Goal: Information Seeking & Learning: Learn about a topic

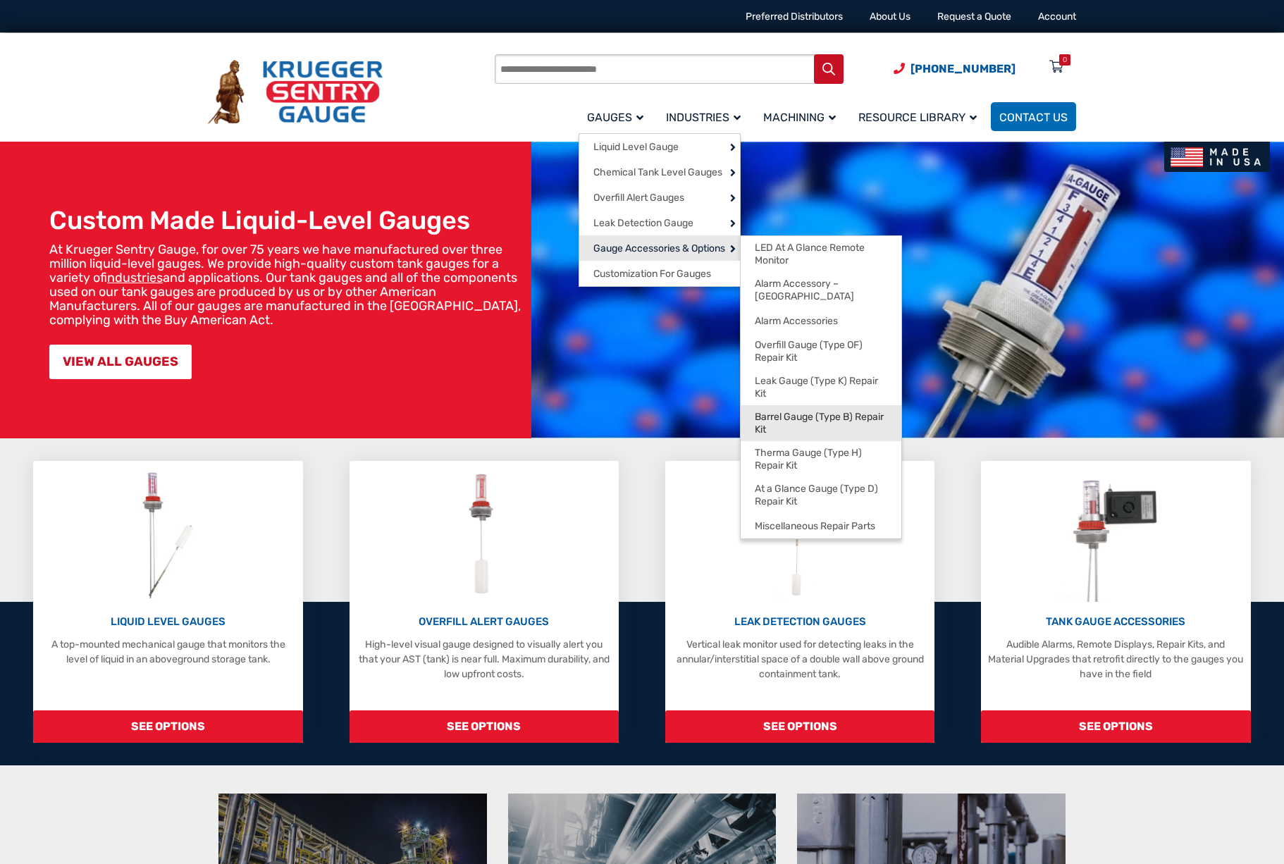
click at [814, 414] on span "Barrel Gauge (Type B) Repair Kit" at bounding box center [821, 423] width 132 height 25
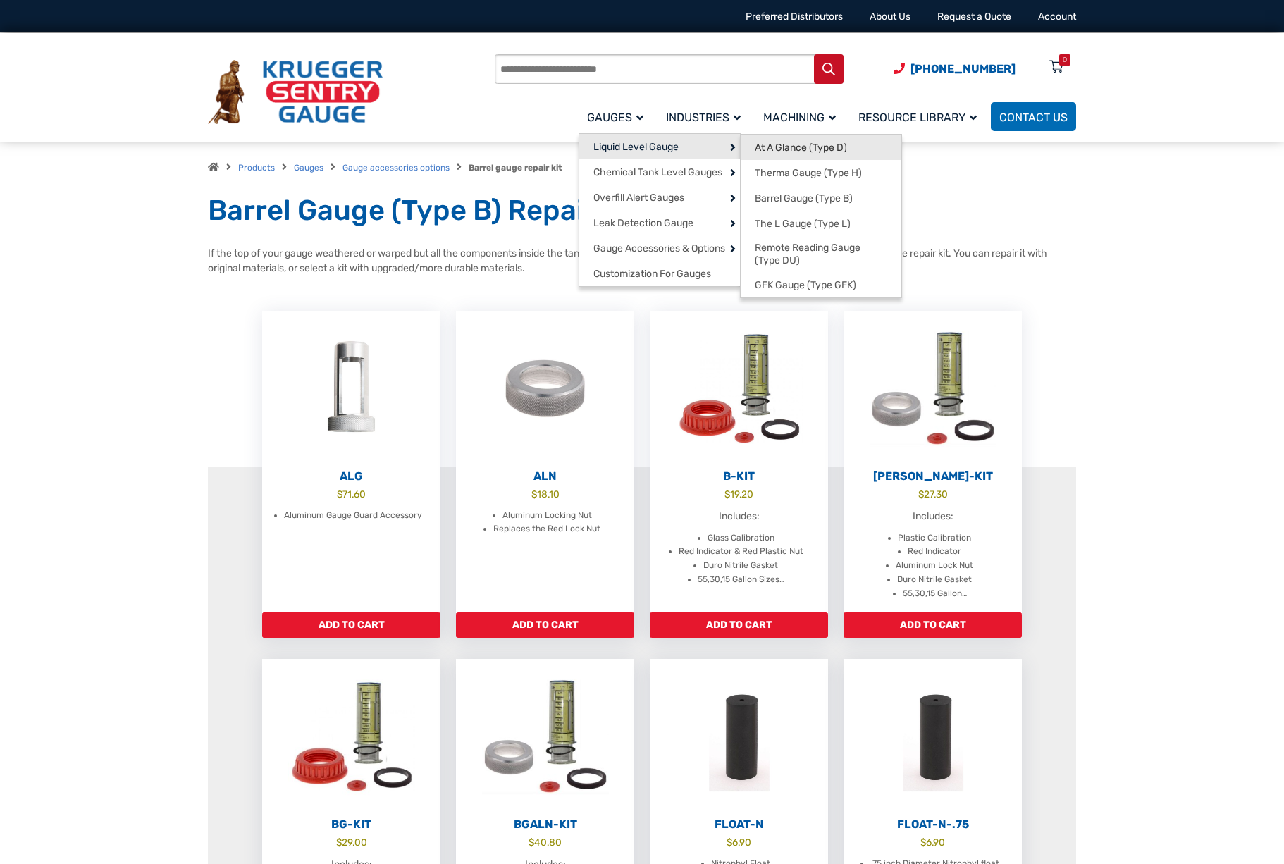
click at [797, 148] on span "At A Glance (Type D)" at bounding box center [801, 148] width 92 height 13
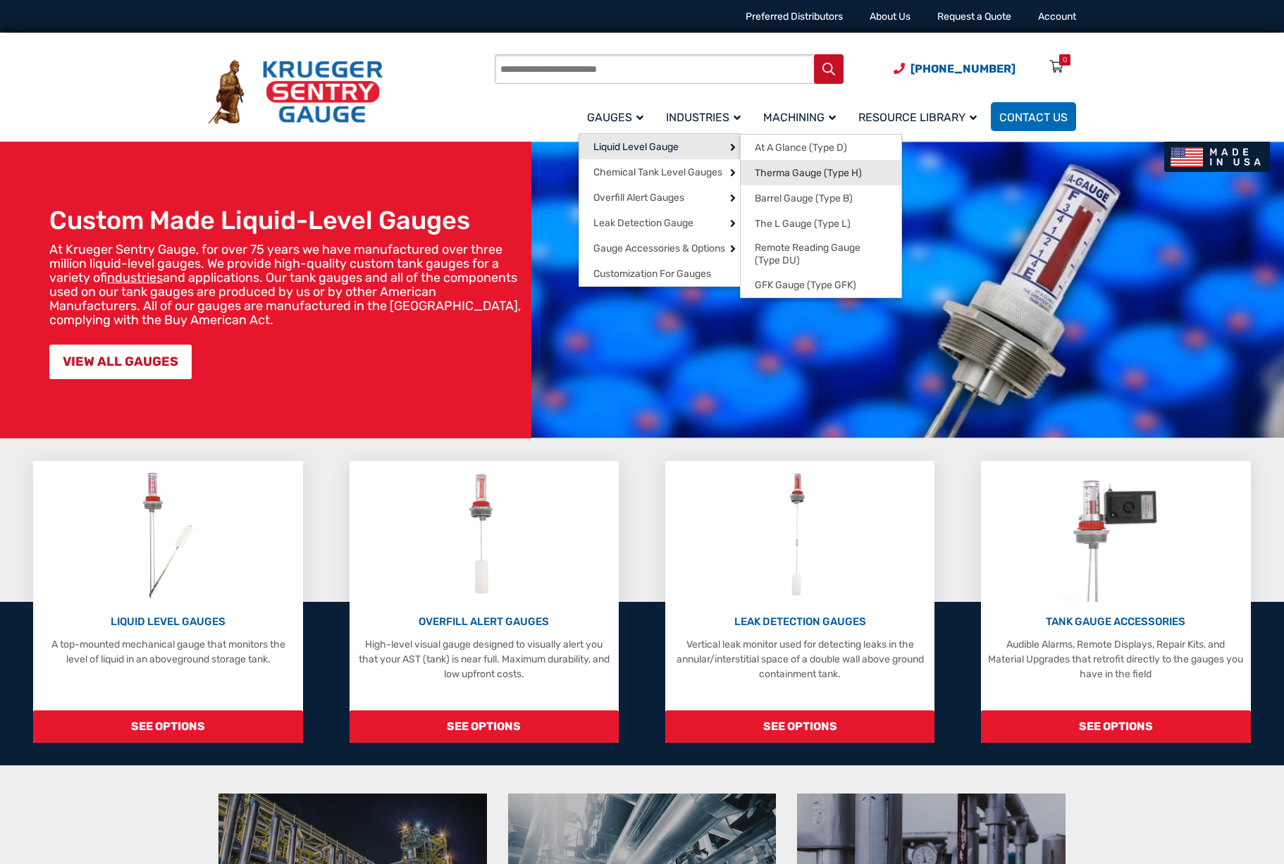
click at [810, 176] on span "Therma Gauge (Type H)" at bounding box center [808, 173] width 107 height 13
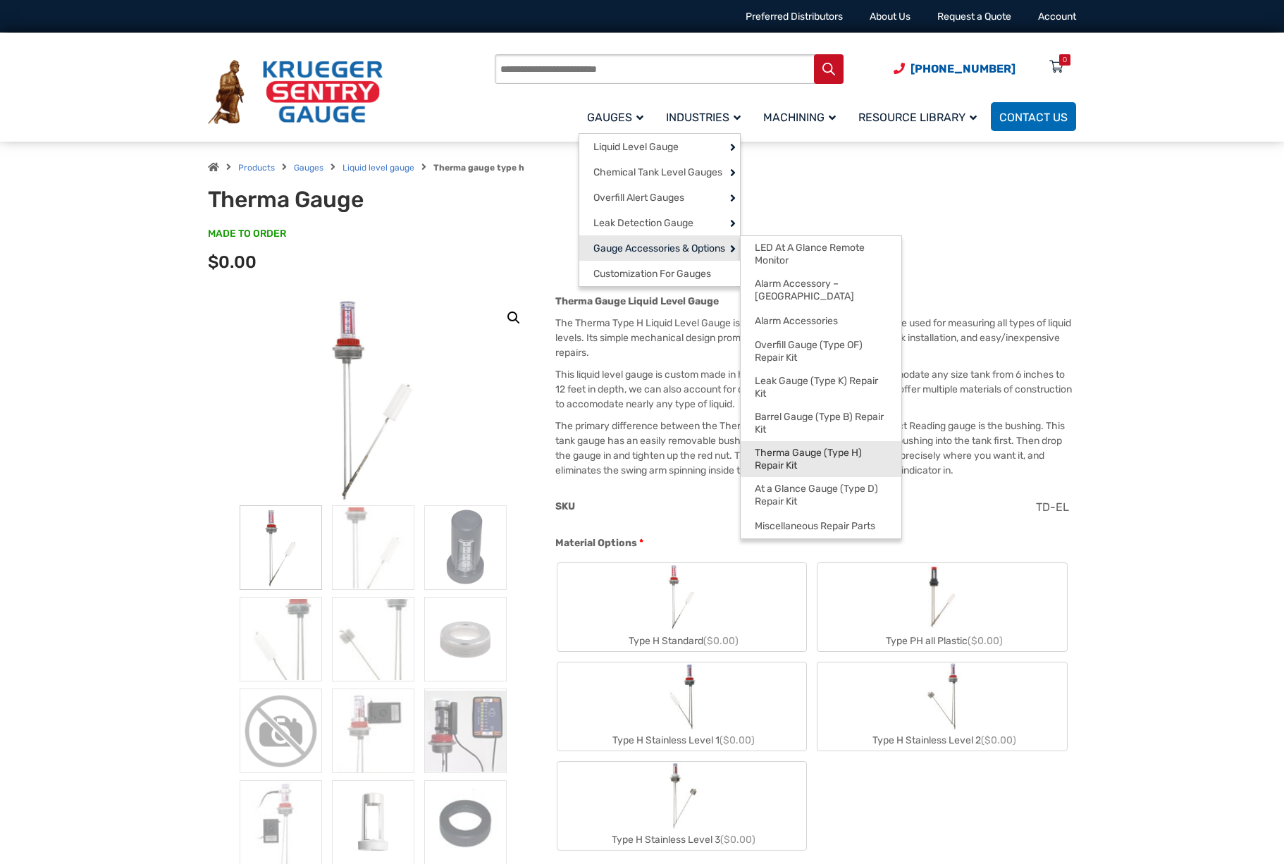
click at [800, 449] on span "Therma Gauge (Type H) Repair Kit" at bounding box center [821, 459] width 132 height 25
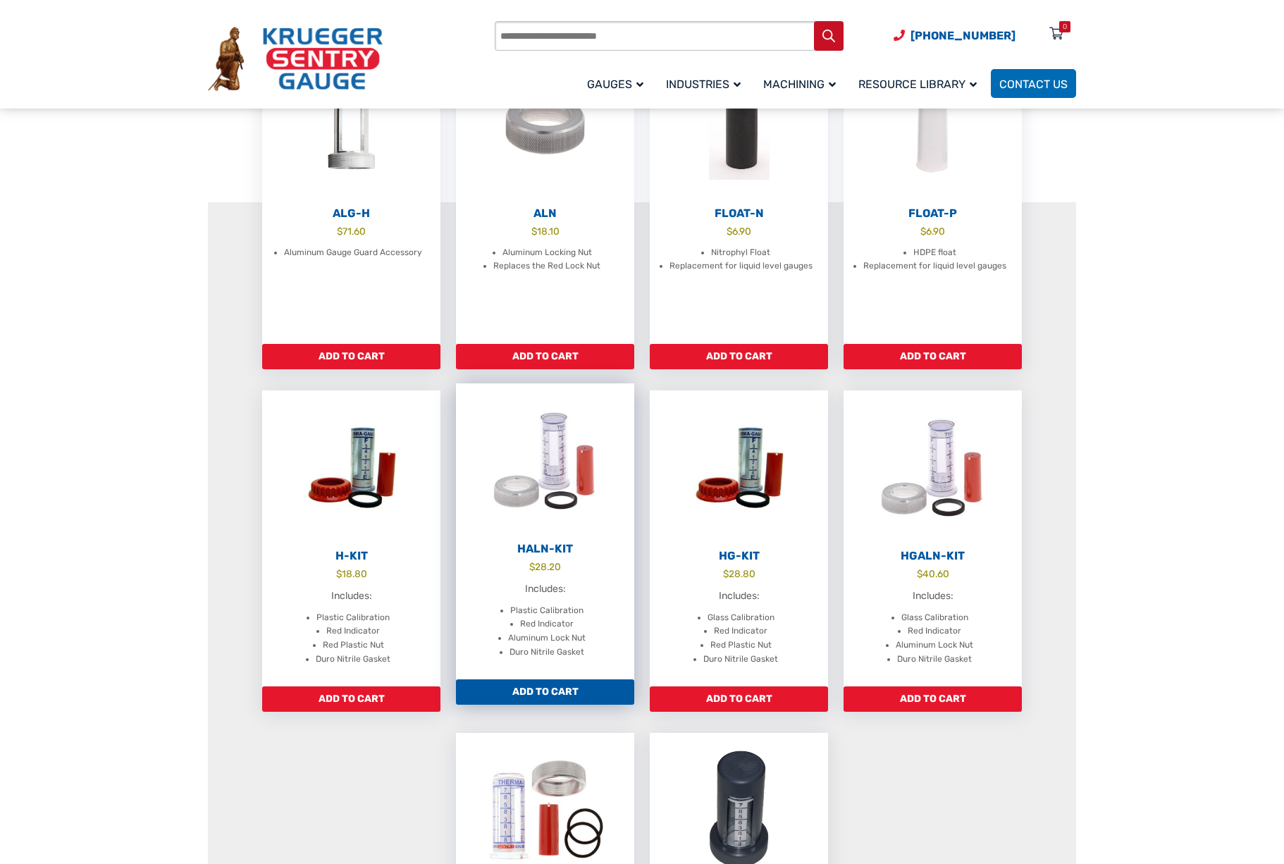
scroll to position [282, 0]
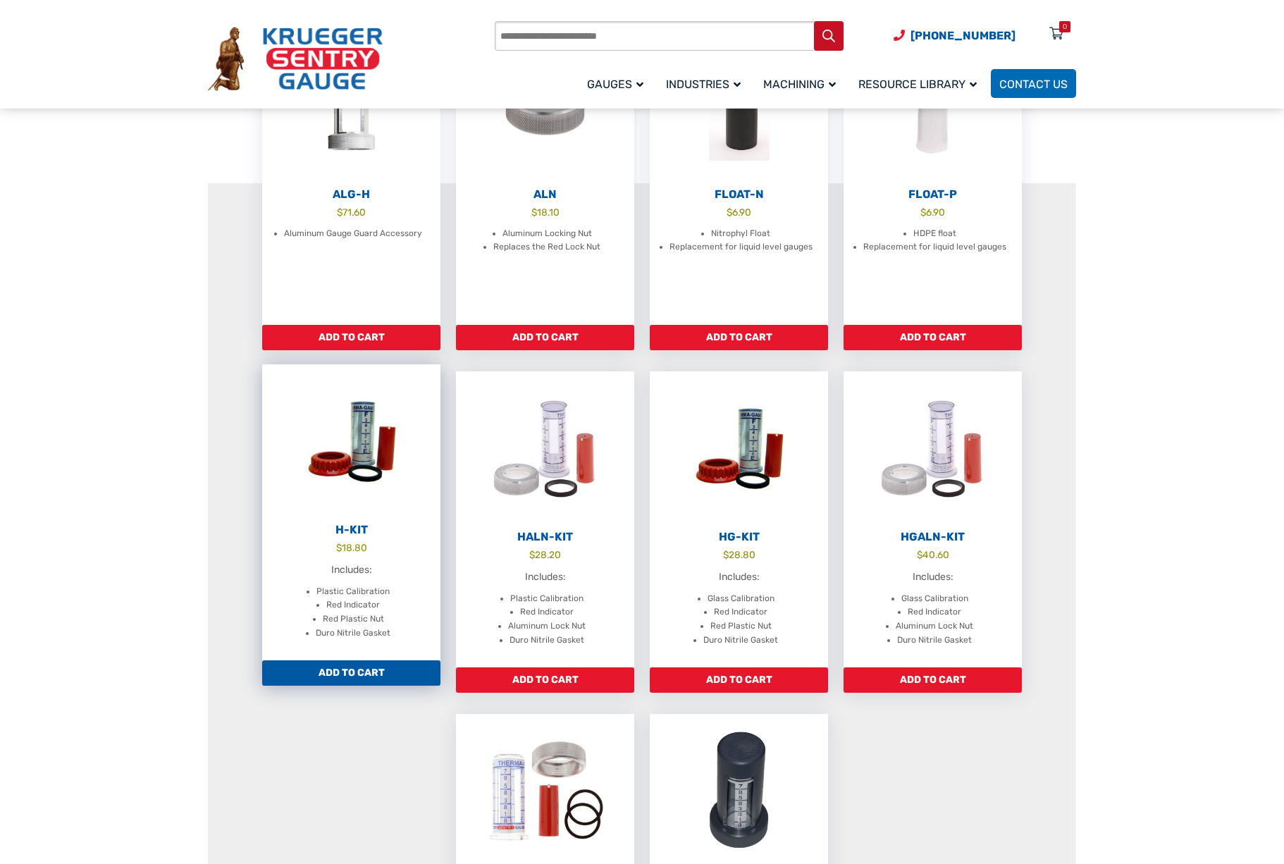
click at [352, 490] on img at bounding box center [351, 441] width 178 height 155
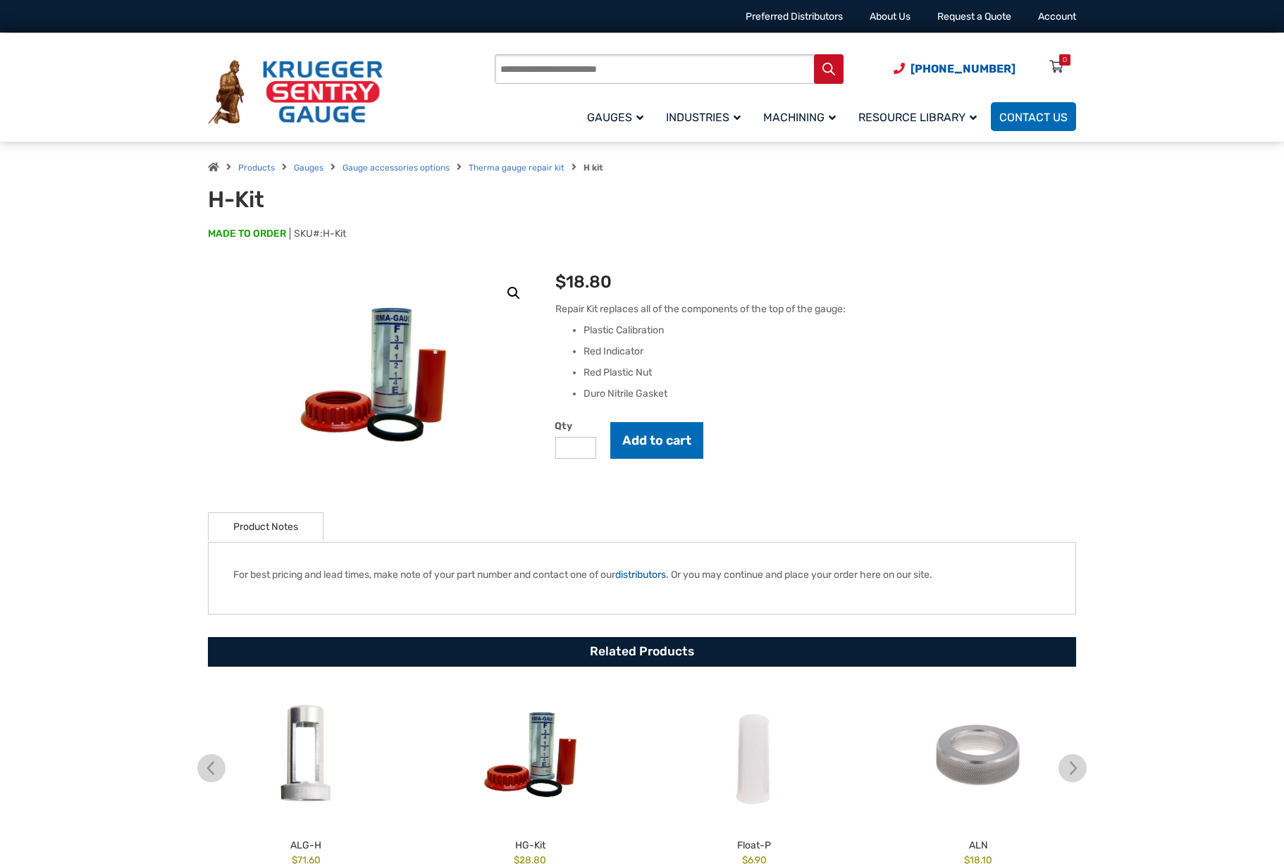
click at [98, 395] on section "🔍 H-Kit $ 18.80 Repair Kit replaces all of the components of the top of the gau…" at bounding box center [642, 609] width 1284 height 681
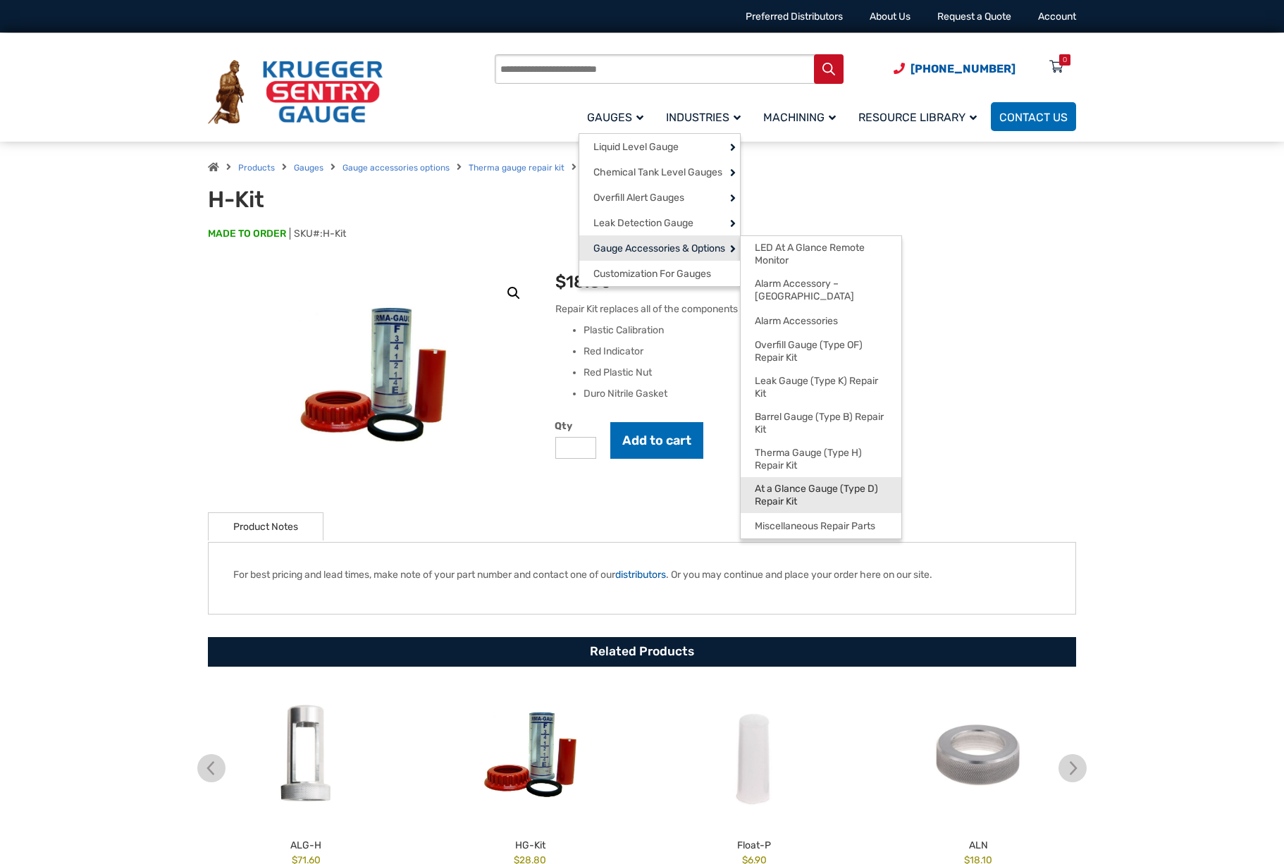
click at [822, 486] on span "At a Glance Gauge (Type D) Repair Kit" at bounding box center [821, 495] width 132 height 25
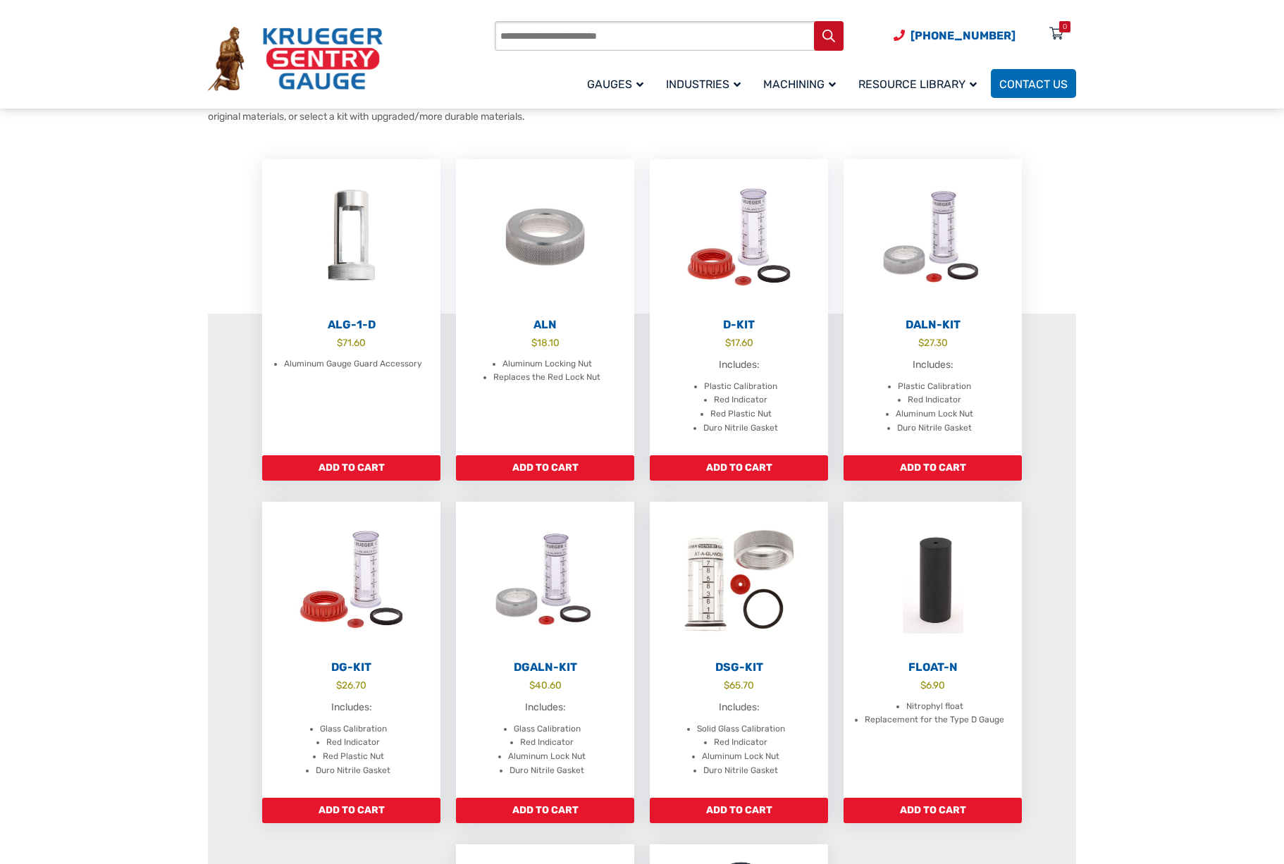
scroll to position [141, 0]
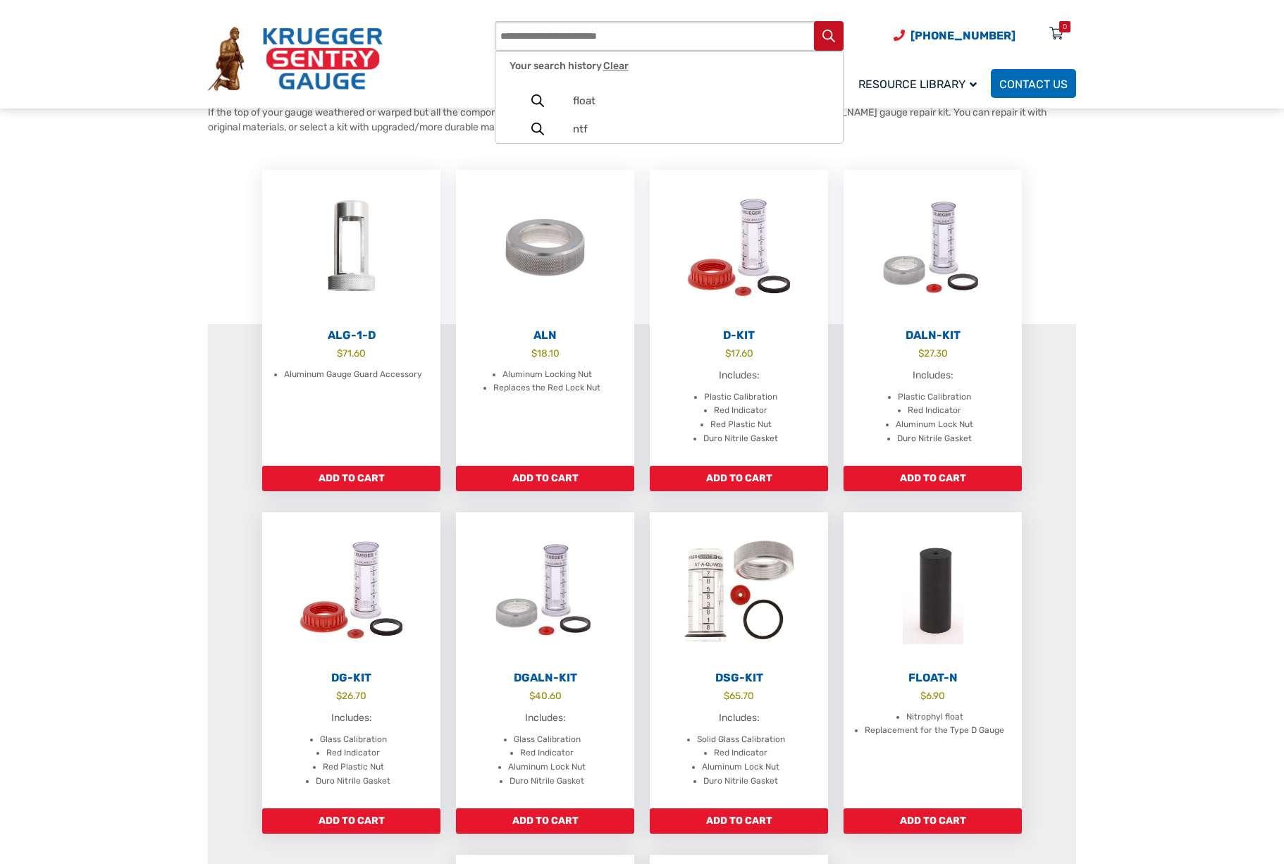
click at [619, 41] on input "Products search" at bounding box center [669, 36] width 349 height 30
type input "***"
click at [814, 21] on button "Search" at bounding box center [829, 36] width 30 height 30
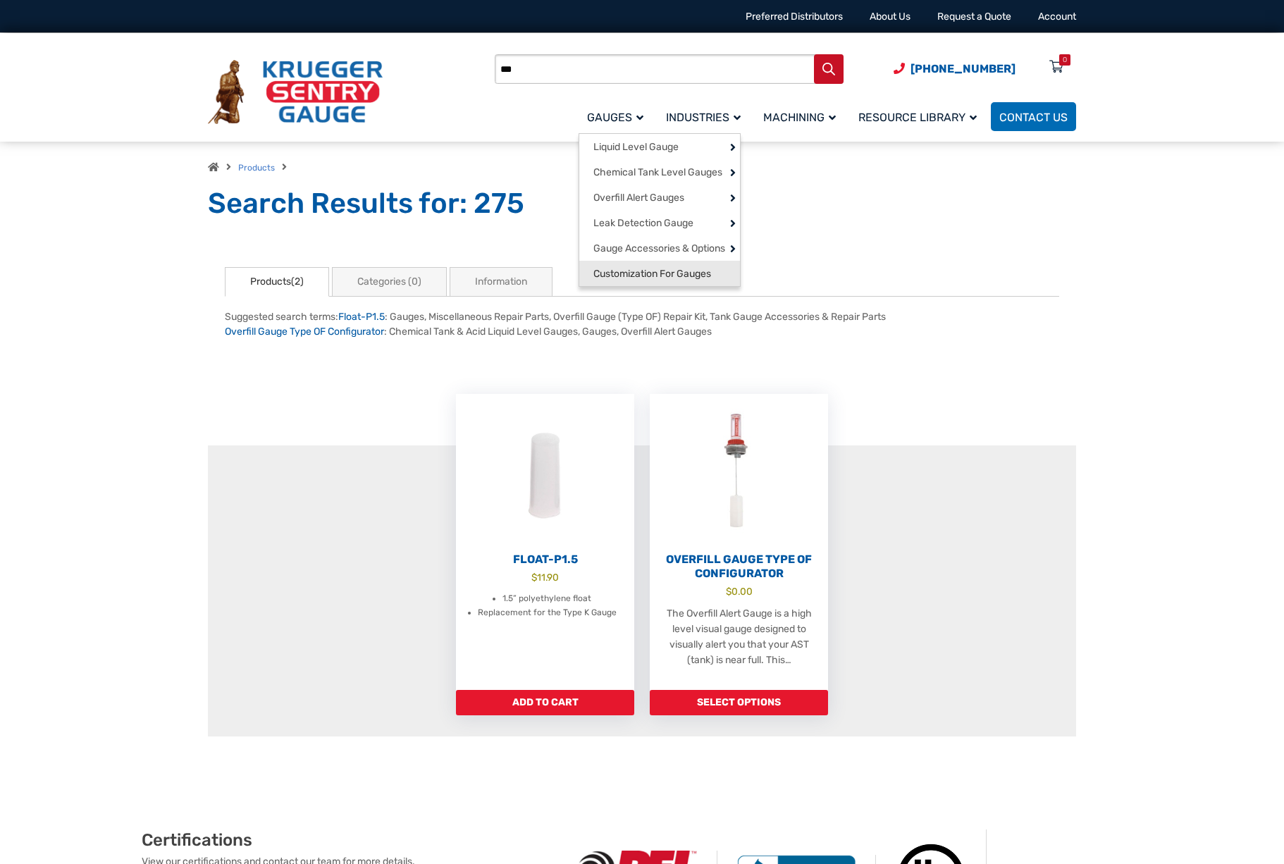
click at [659, 280] on span "Customization For Gauges" at bounding box center [652, 274] width 118 height 13
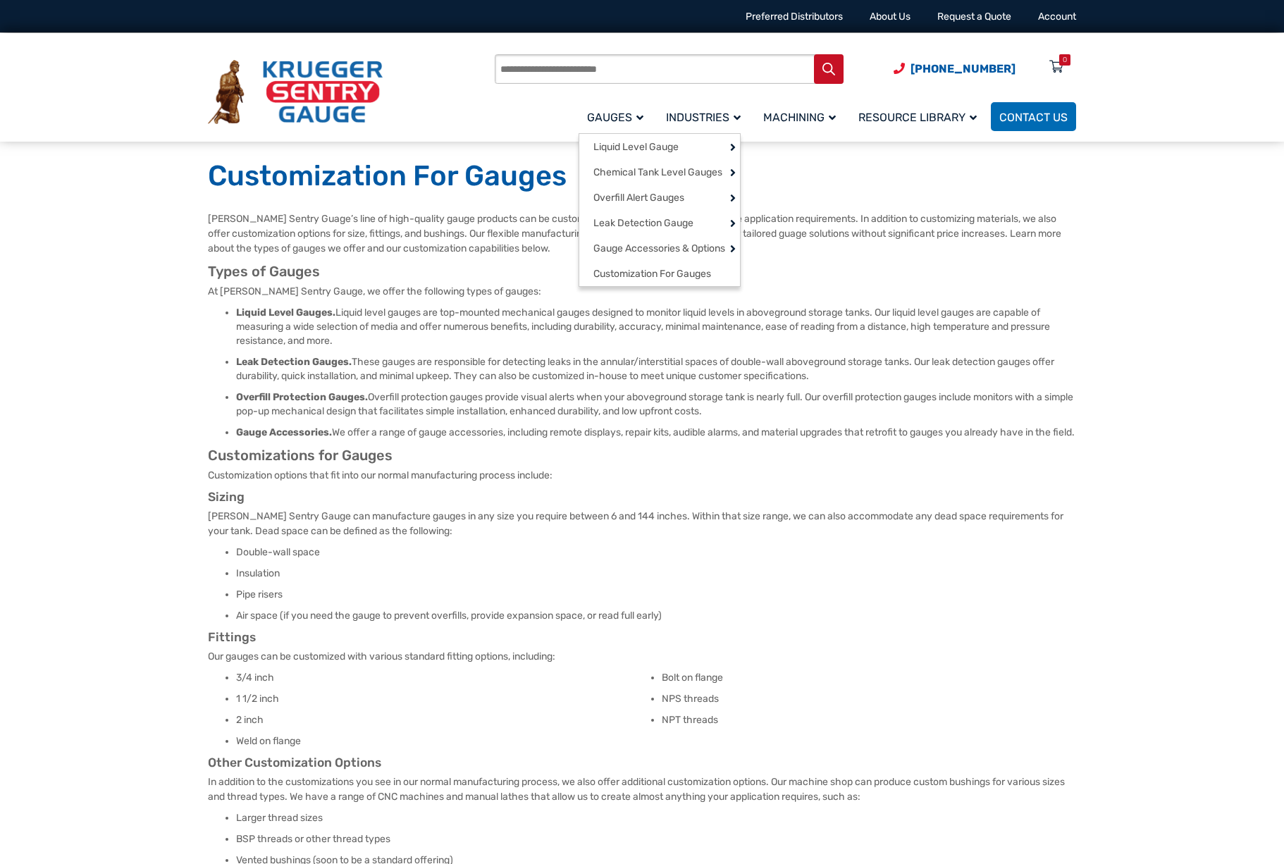
click at [617, 113] on span "Gauges" at bounding box center [615, 117] width 56 height 13
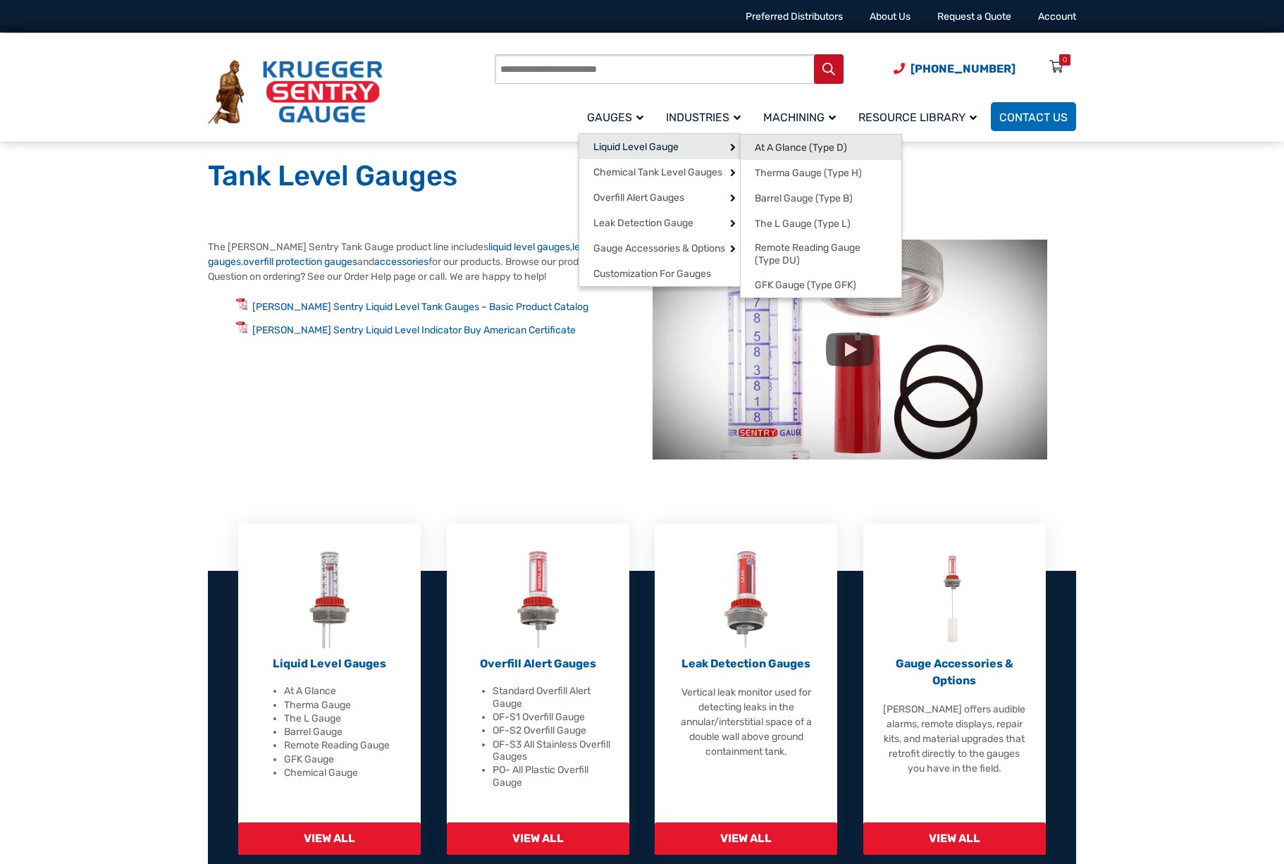
click at [792, 150] on span "At A Glance (Type D)" at bounding box center [801, 148] width 92 height 13
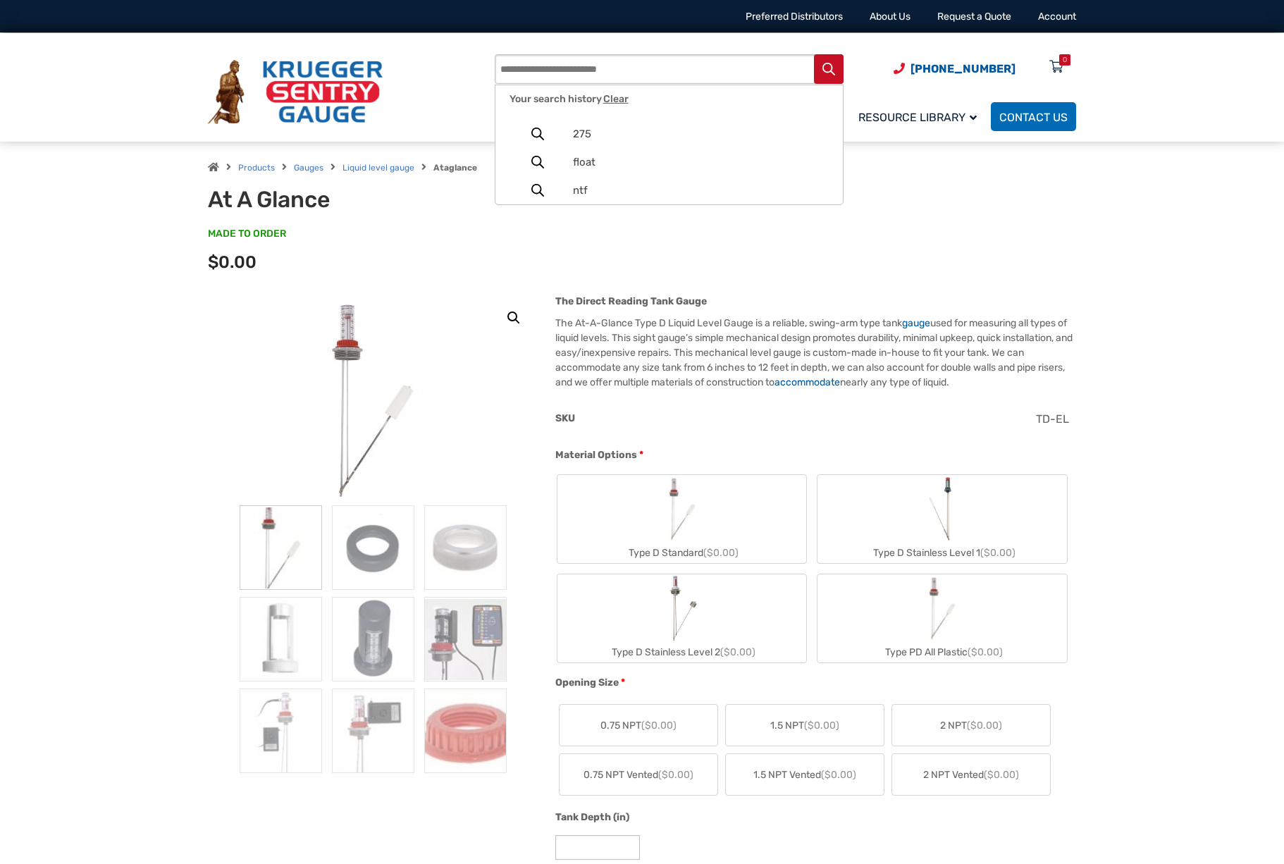
click at [562, 70] on input "Products search" at bounding box center [669, 69] width 349 height 30
type input "*******"
click at [814, 54] on button "Search" at bounding box center [829, 69] width 30 height 30
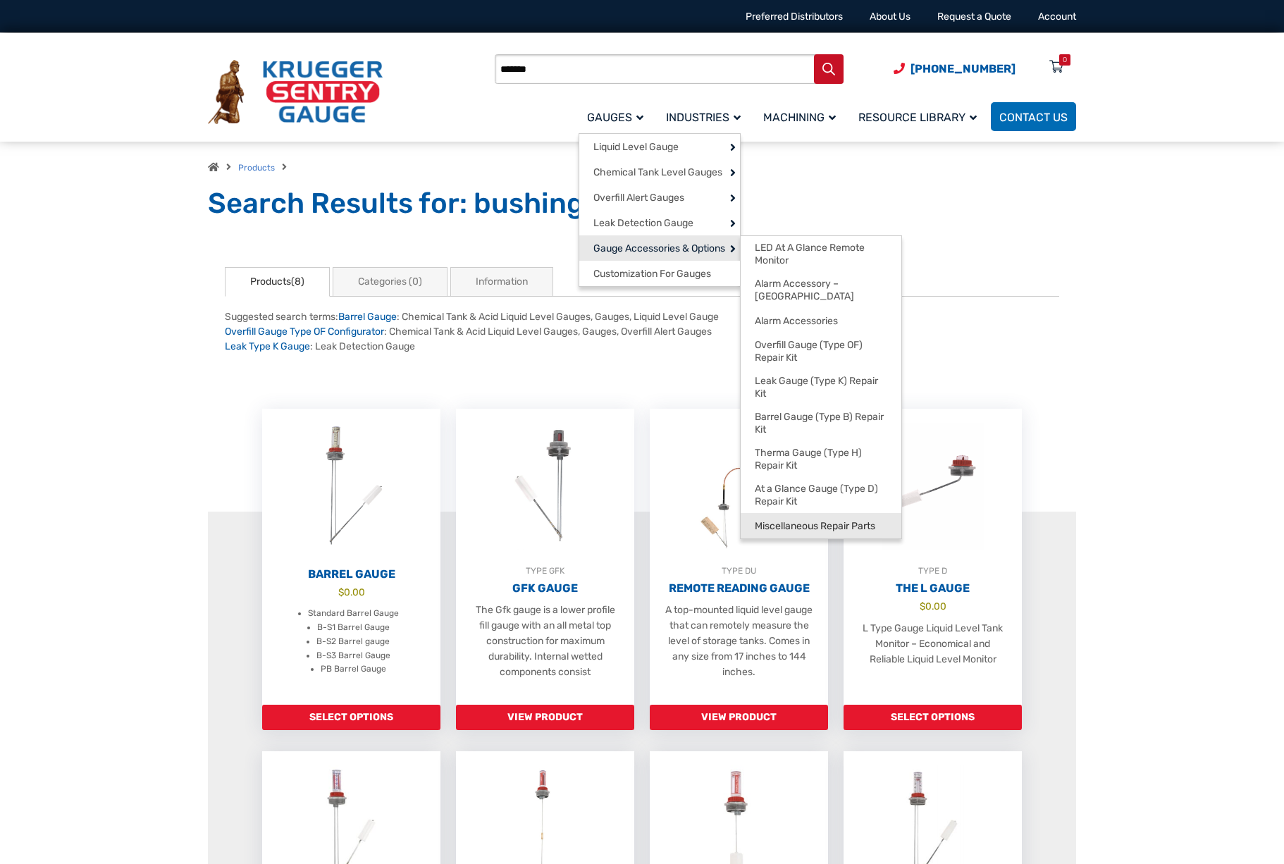
click at [820, 520] on span "Miscellaneous Repair Parts" at bounding box center [815, 526] width 120 height 13
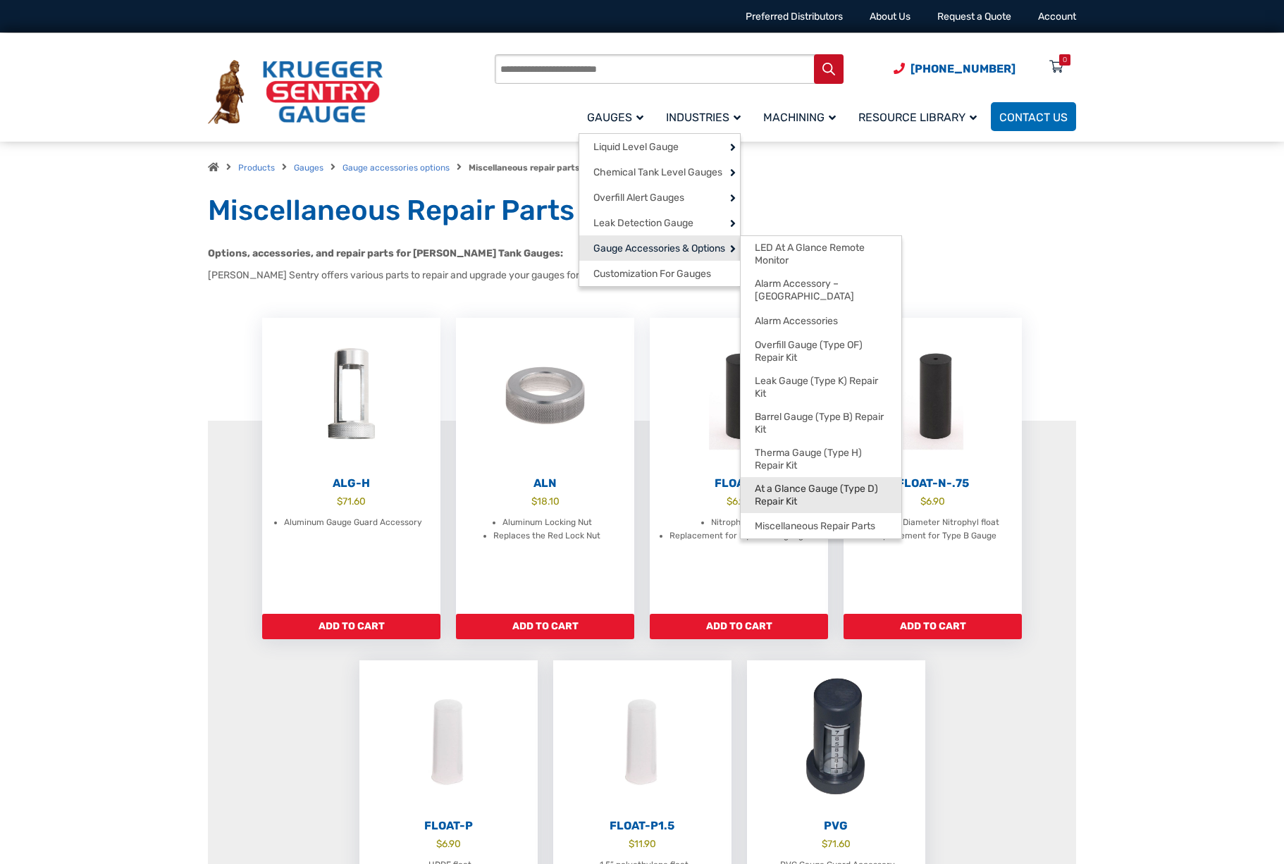
click at [804, 483] on span "At a Glance Gauge (Type D) Repair Kit" at bounding box center [821, 495] width 132 height 25
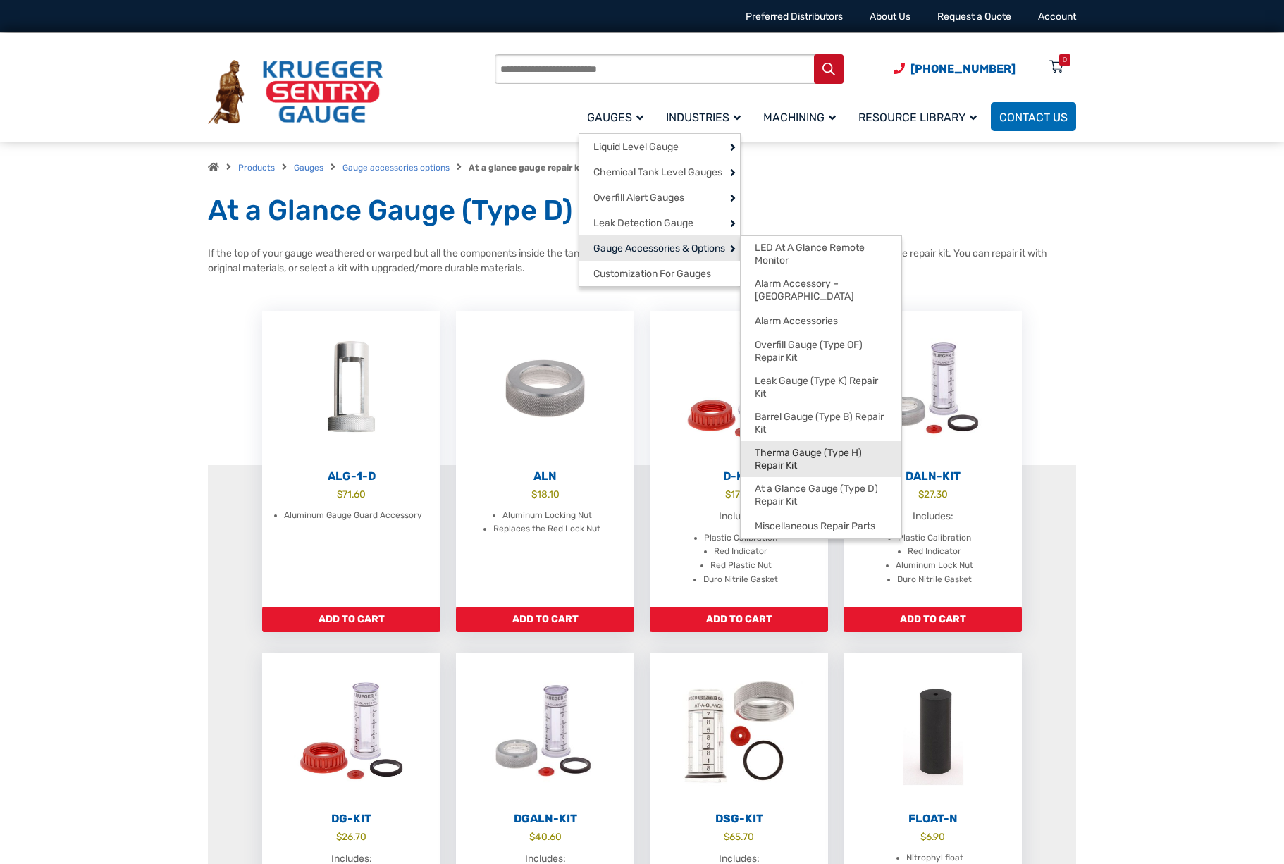
click at [787, 447] on span "Therma Gauge (Type H) Repair Kit" at bounding box center [821, 459] width 132 height 25
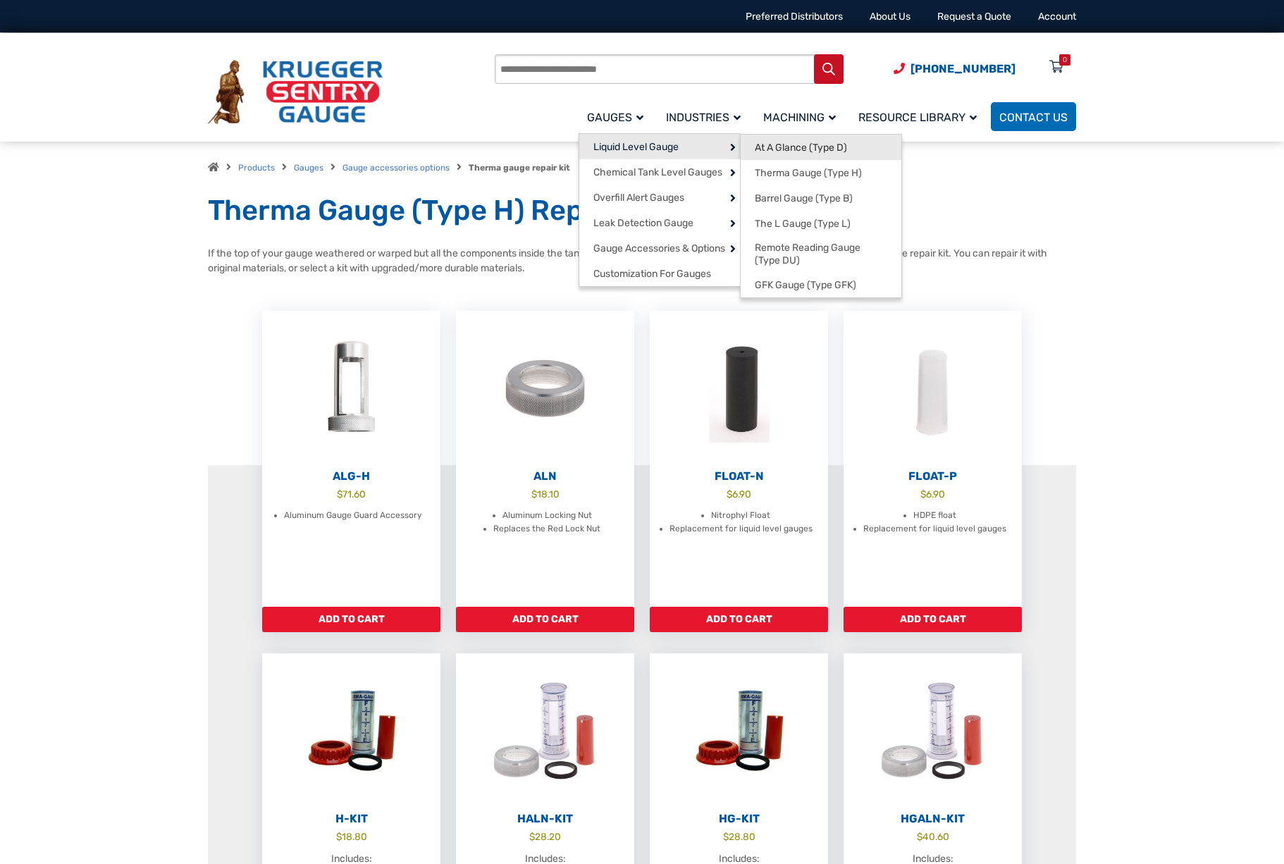
click at [773, 151] on span "At A Glance (Type D)" at bounding box center [801, 148] width 92 height 13
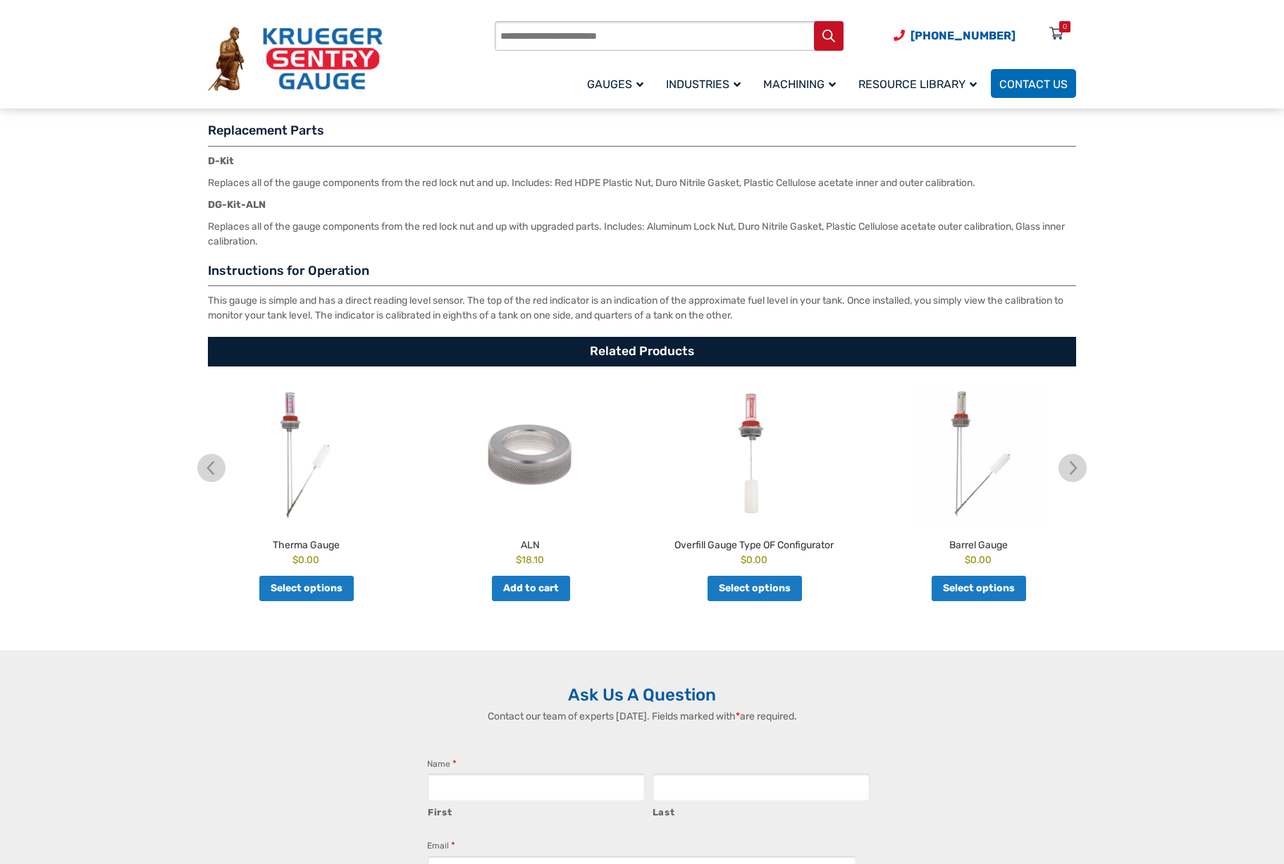
scroll to position [2184, 0]
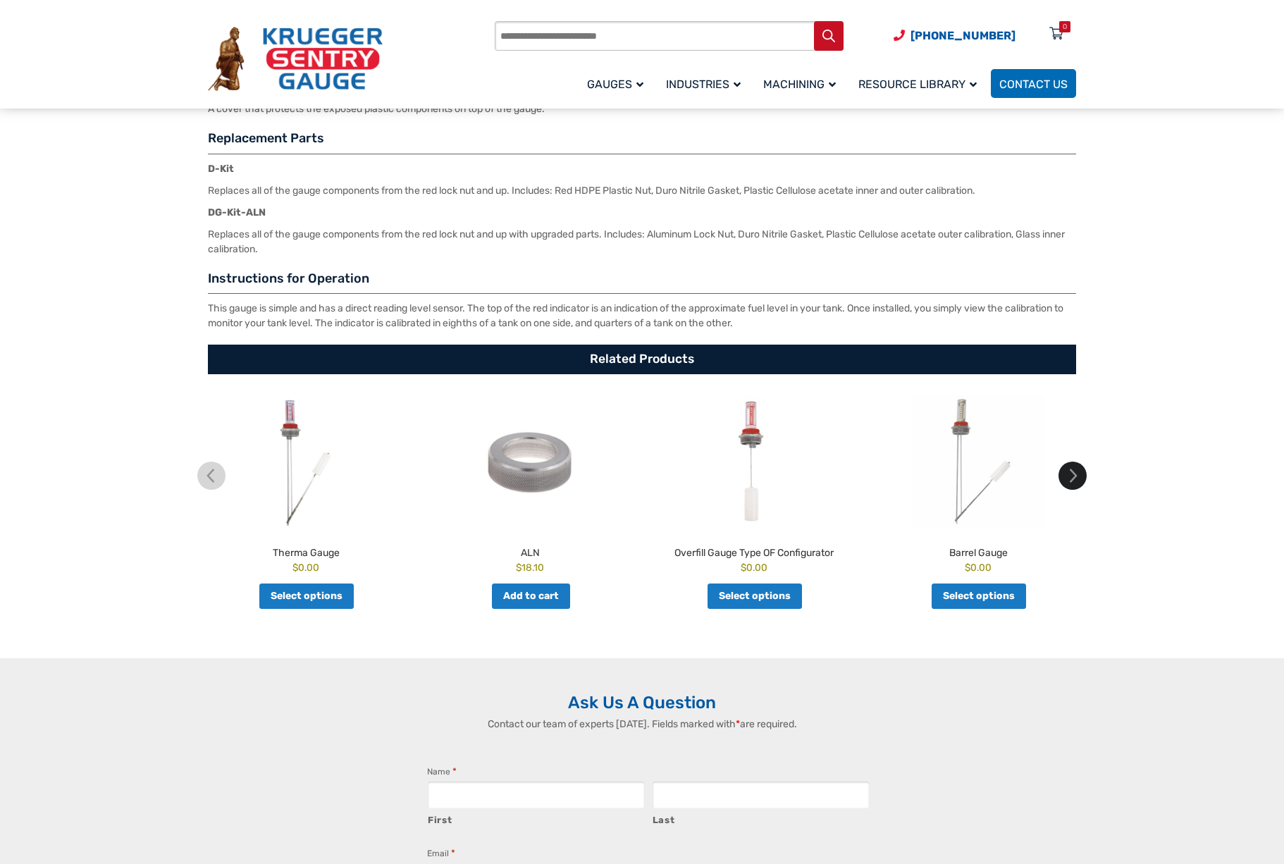
click at [1069, 482] on img at bounding box center [1072, 475] width 28 height 28
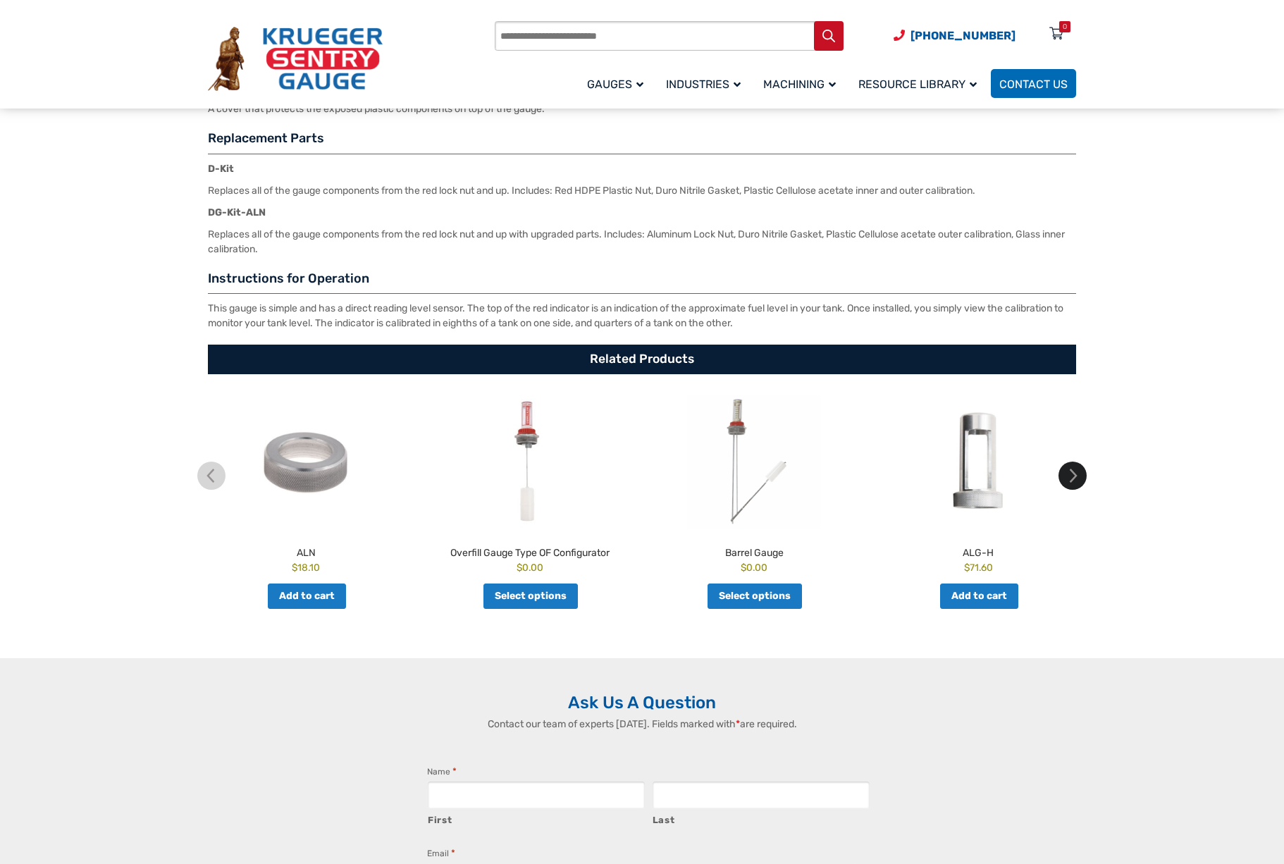
click at [1069, 482] on img at bounding box center [1072, 475] width 28 height 28
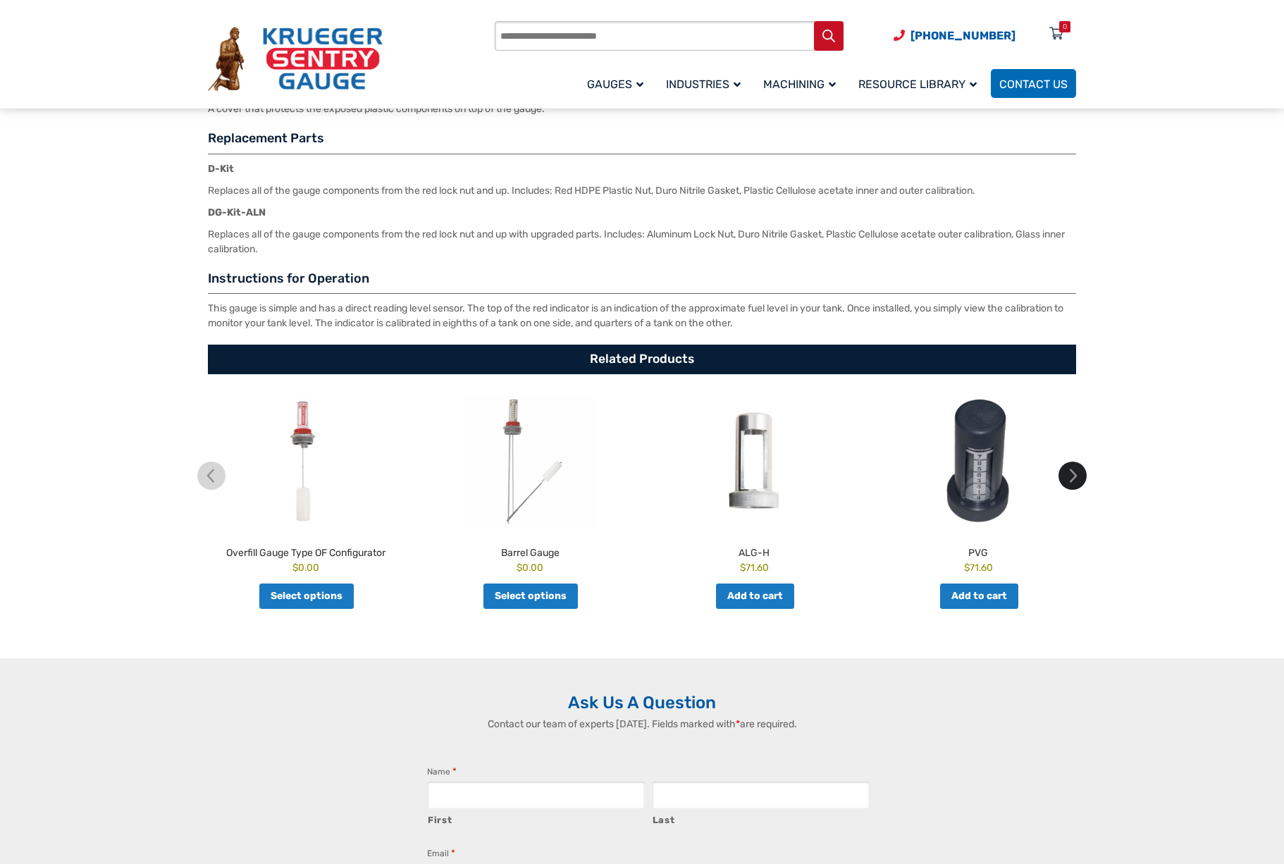
click at [1069, 481] on img at bounding box center [1072, 475] width 28 height 28
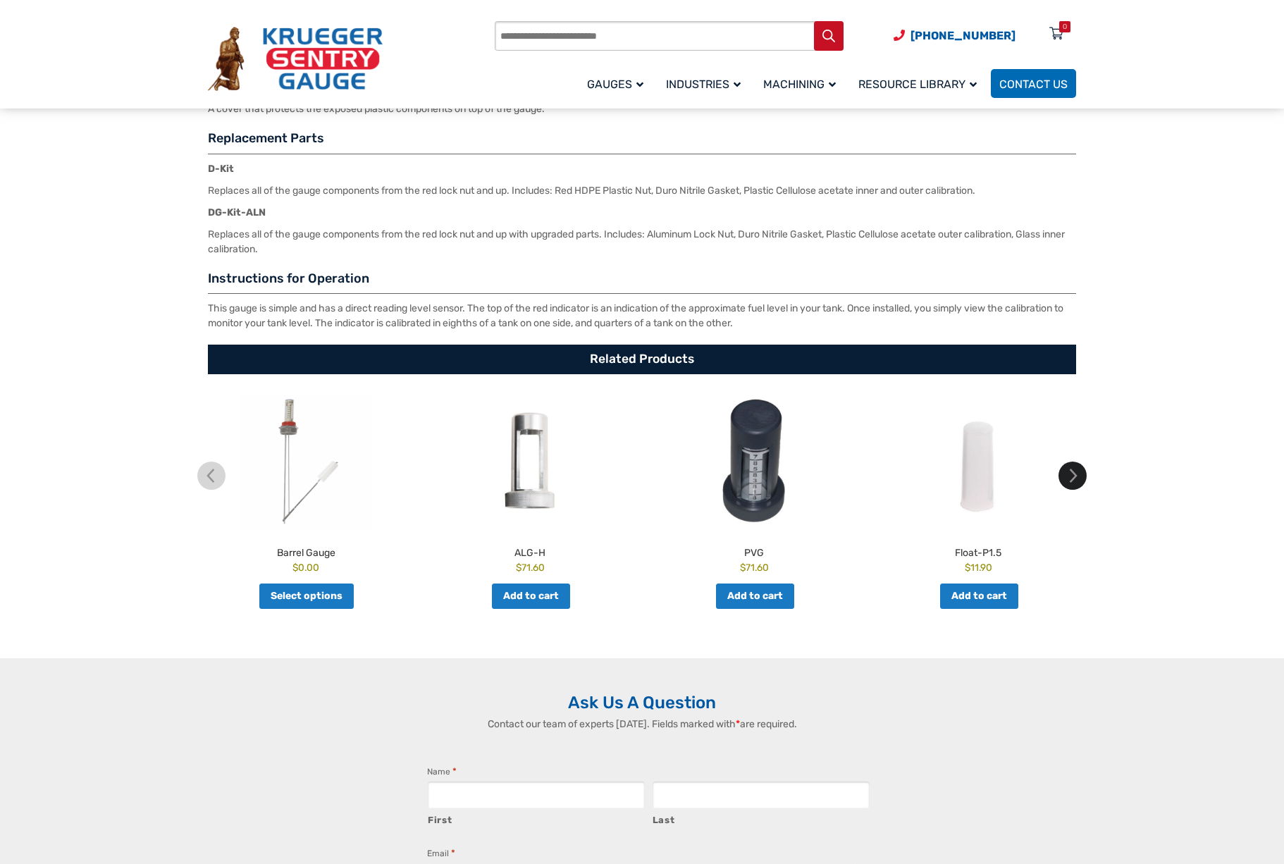
click at [1069, 481] on img at bounding box center [1072, 475] width 28 height 28
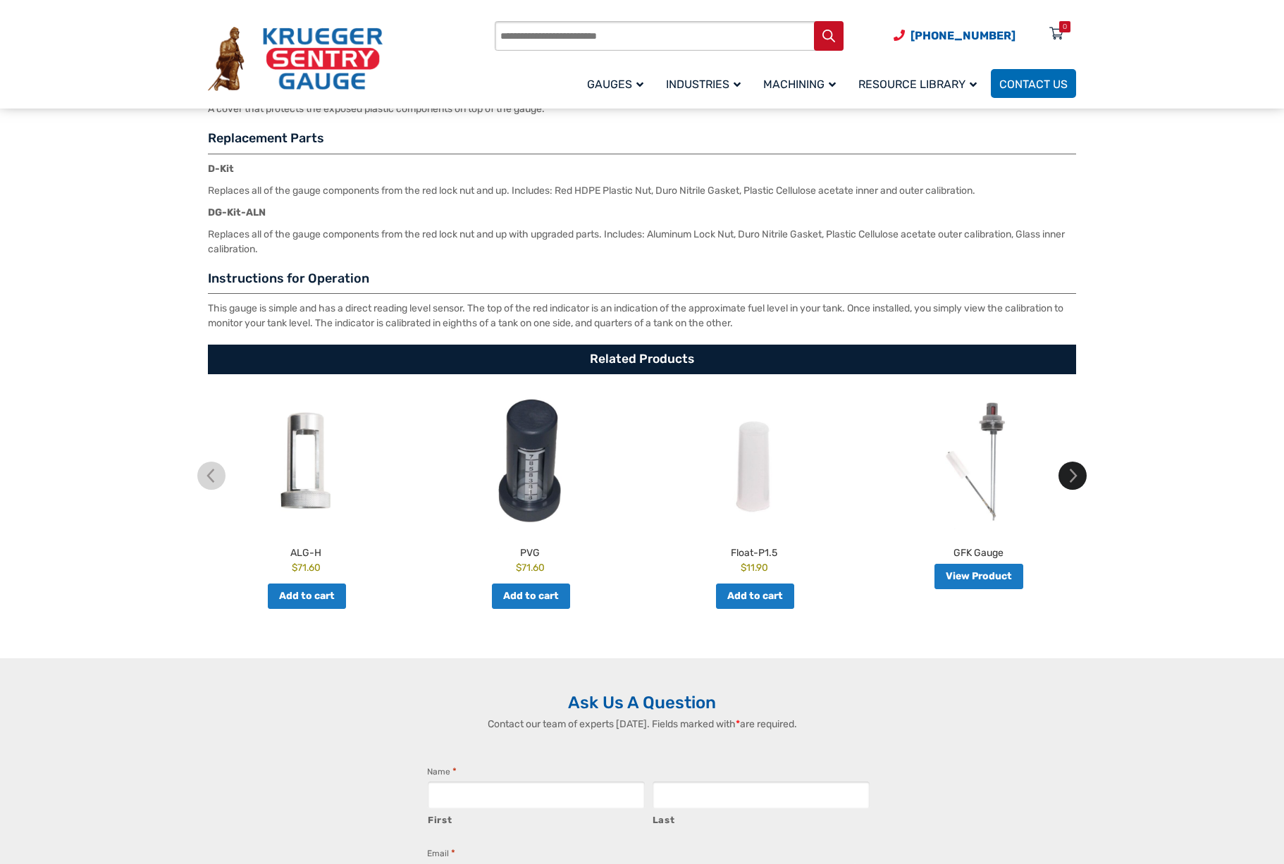
click at [1069, 481] on img at bounding box center [1072, 475] width 28 height 28
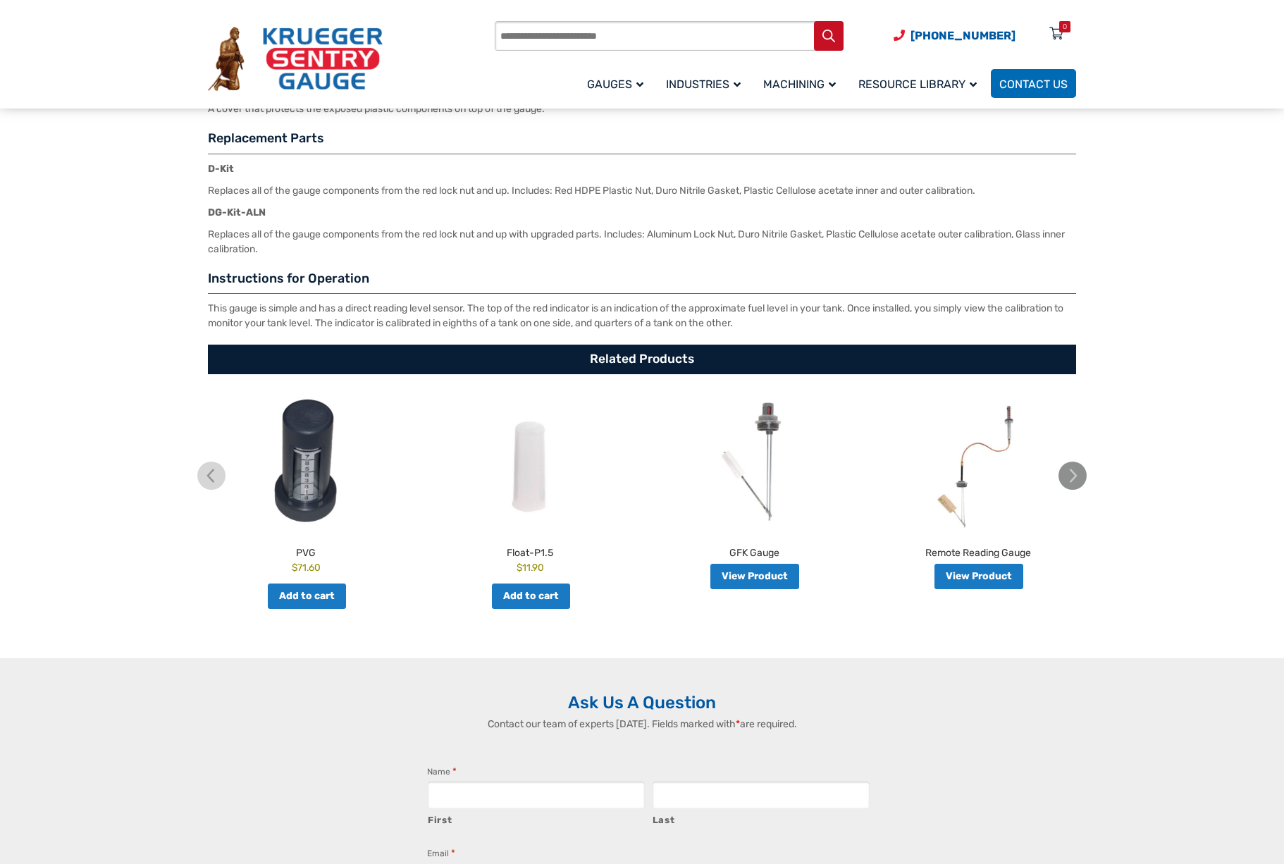
click at [1069, 481] on img at bounding box center [1072, 475] width 28 height 28
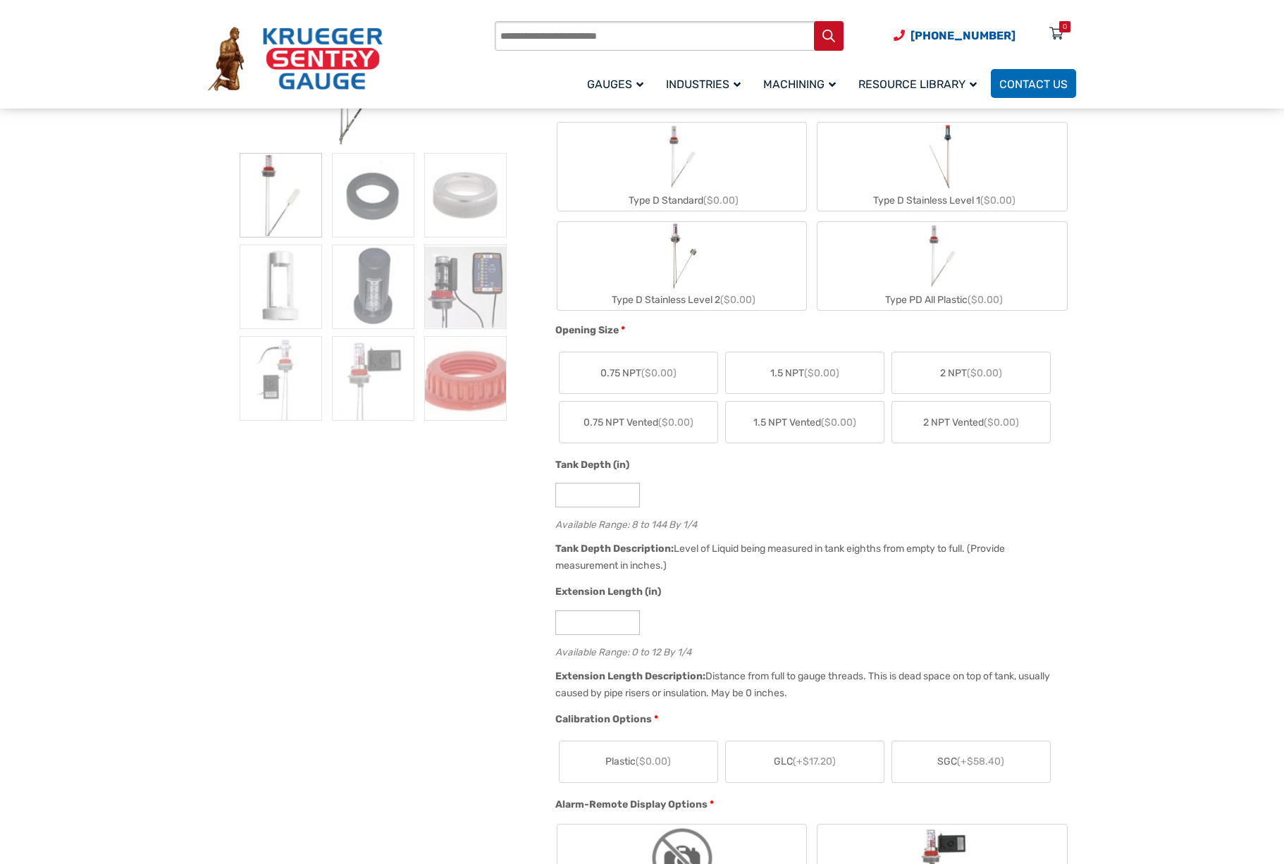
scroll to position [0, 0]
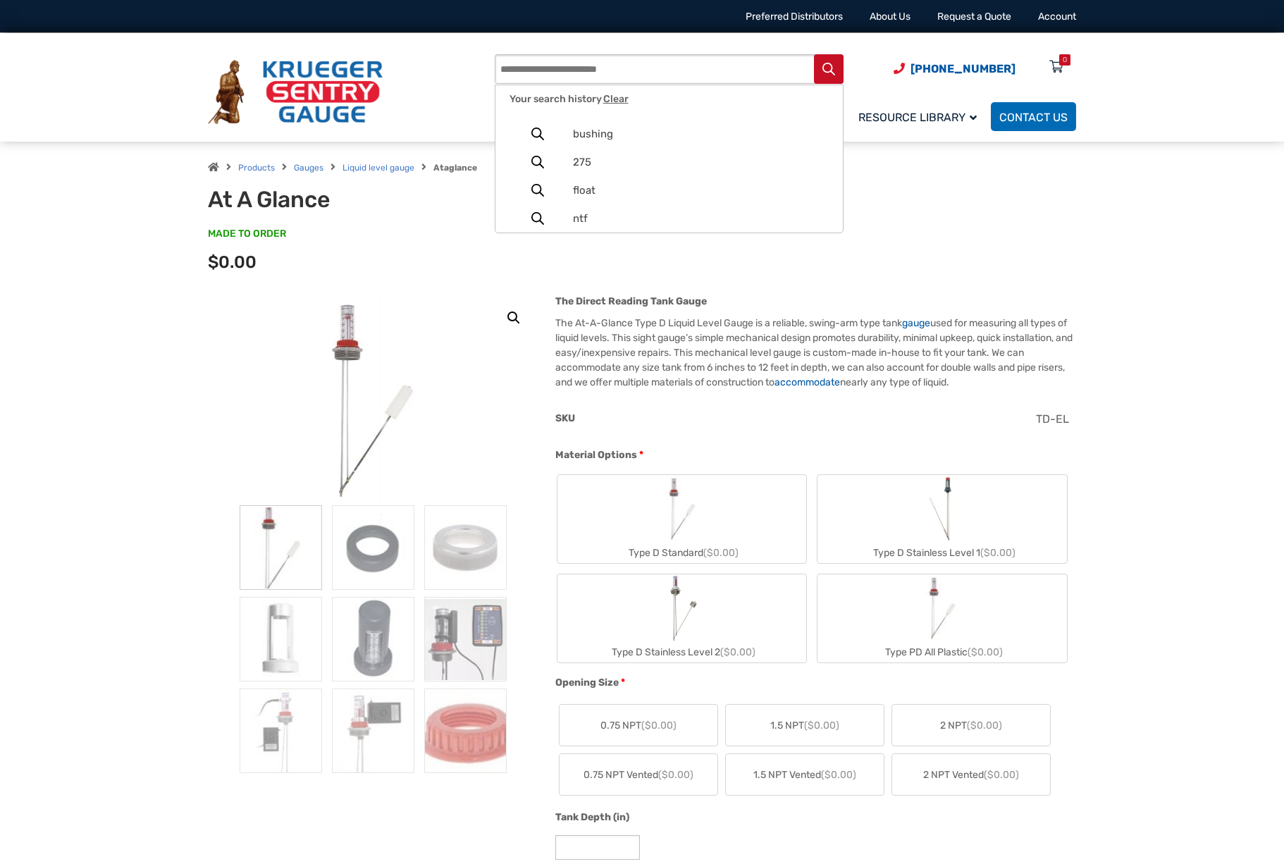
click at [545, 64] on input "Products search" at bounding box center [669, 69] width 349 height 30
type input "*******"
click at [814, 54] on button "Search" at bounding box center [829, 69] width 30 height 30
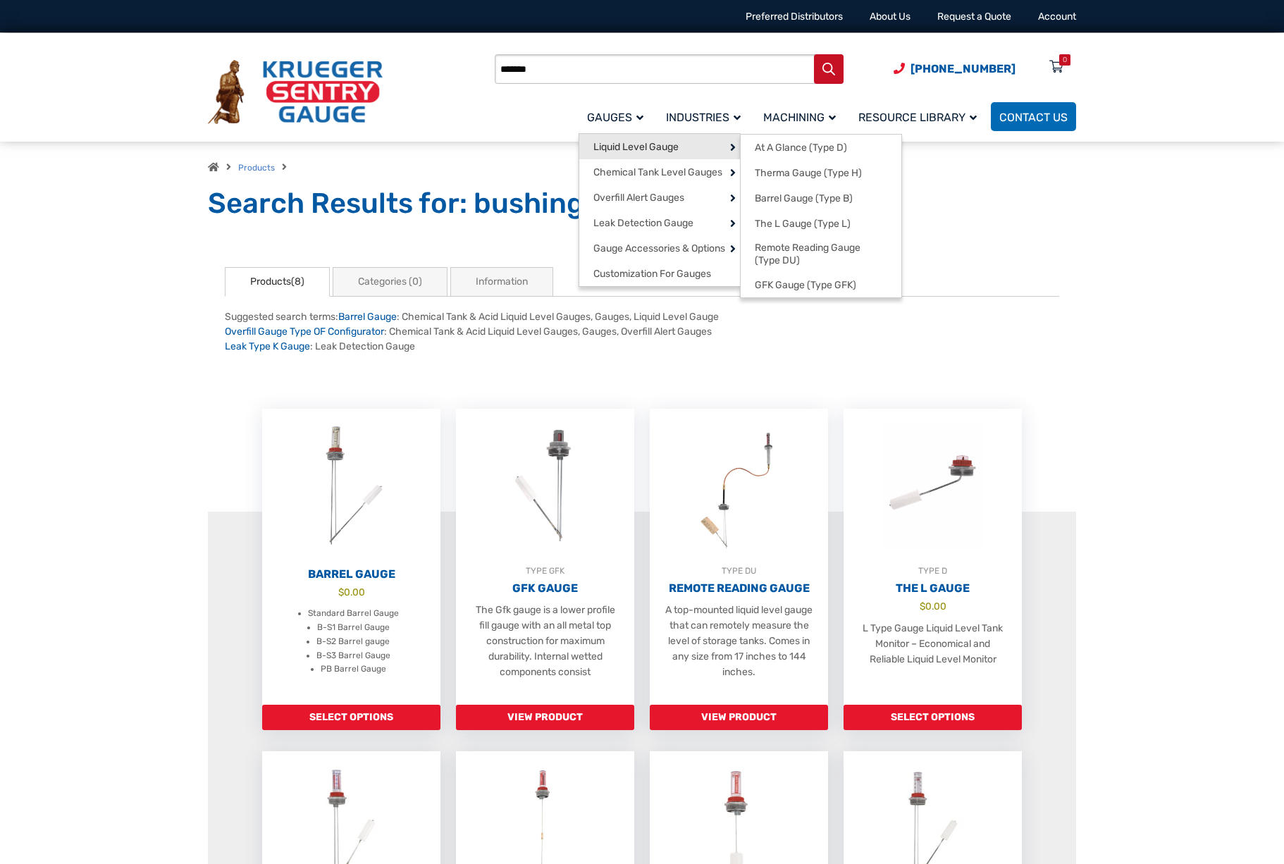
click at [628, 142] on span "Liquid Level Gauge" at bounding box center [635, 147] width 85 height 13
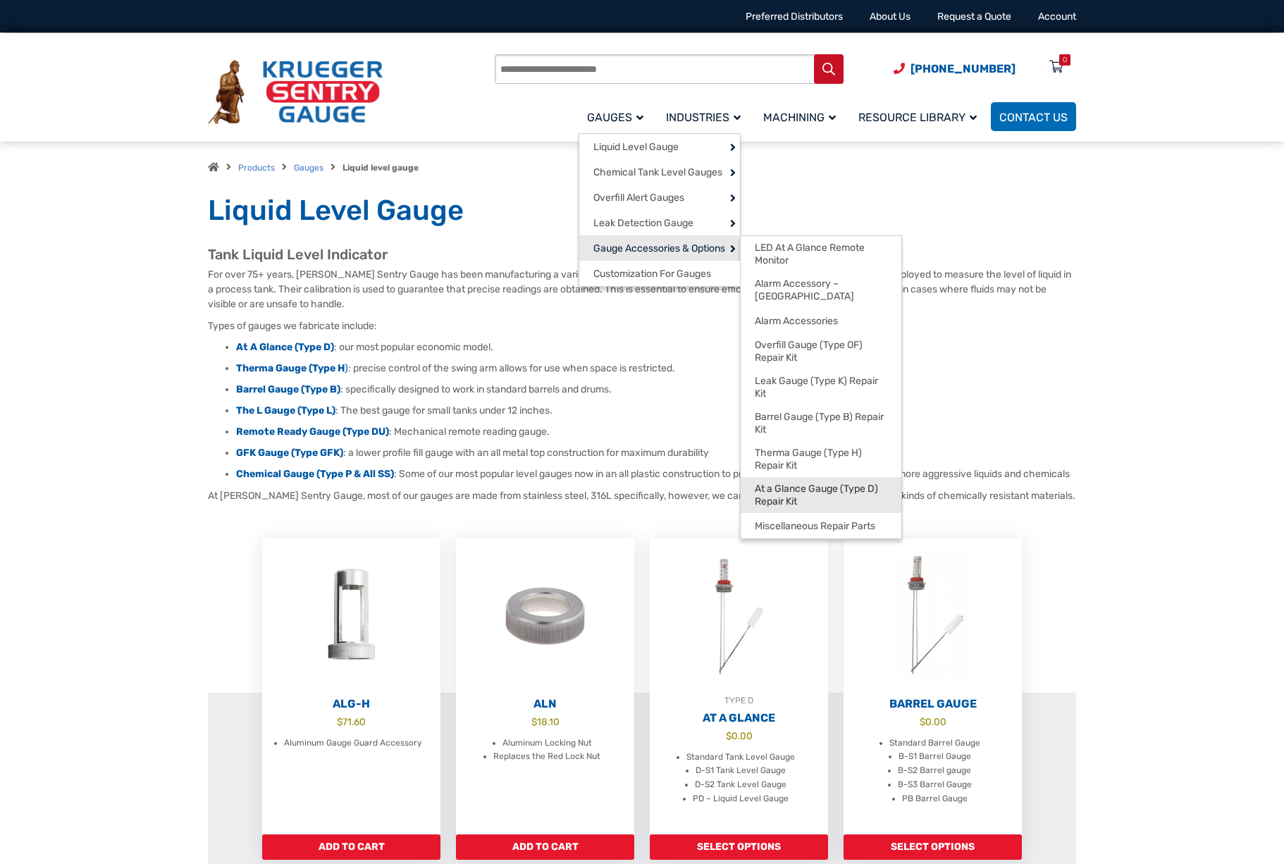
click at [780, 483] on span "At a Glance Gauge (Type D) Repair Kit" at bounding box center [821, 495] width 132 height 25
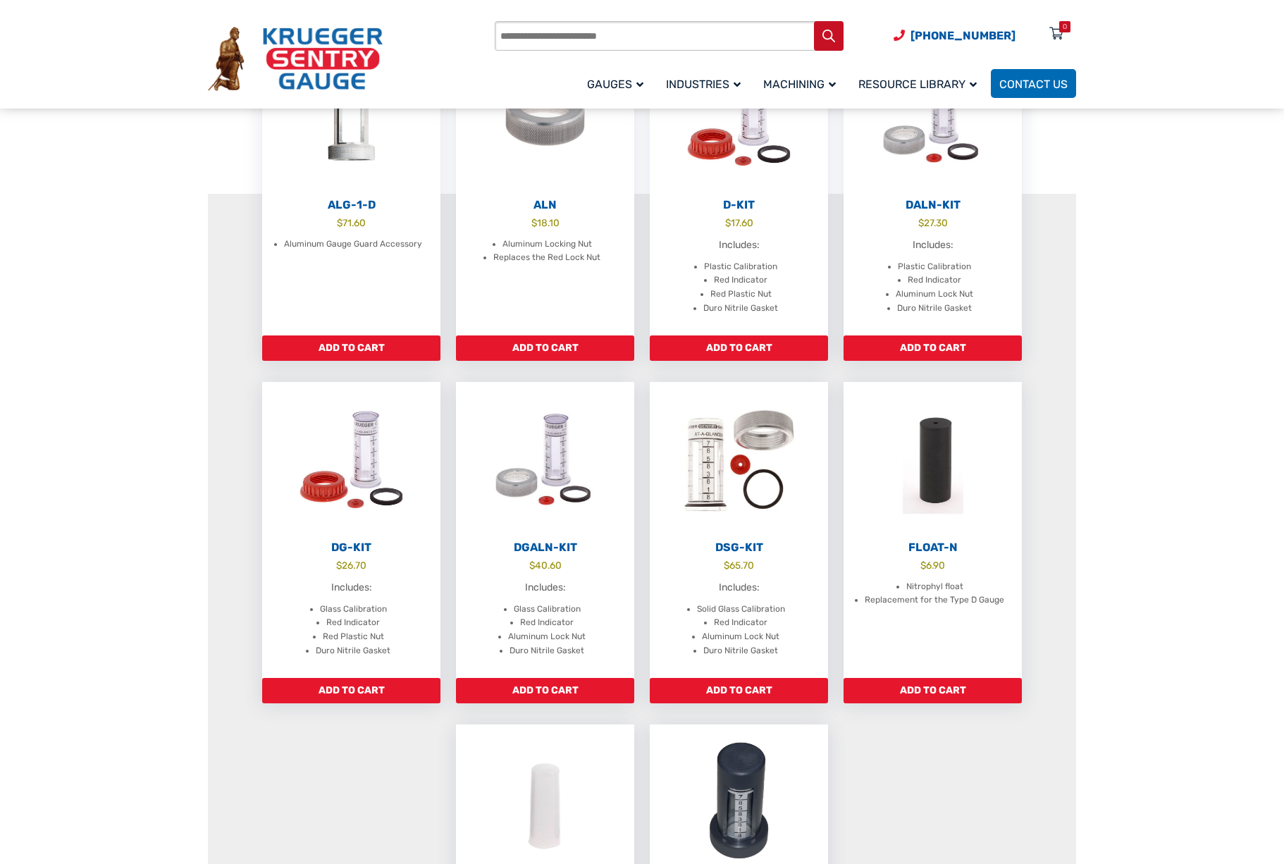
scroll to position [211, 0]
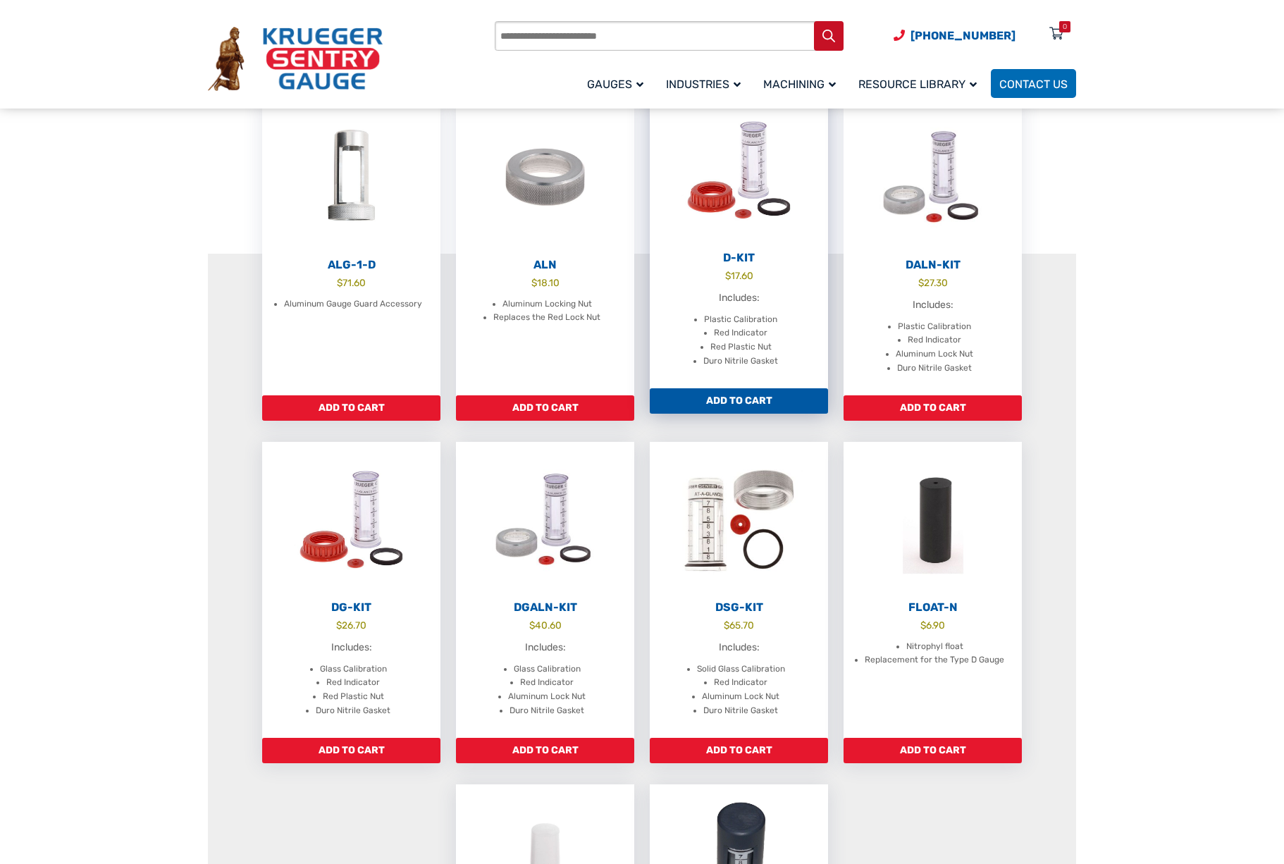
click at [744, 240] on img at bounding box center [739, 169] width 178 height 155
